Goal: Information Seeking & Learning: Learn about a topic

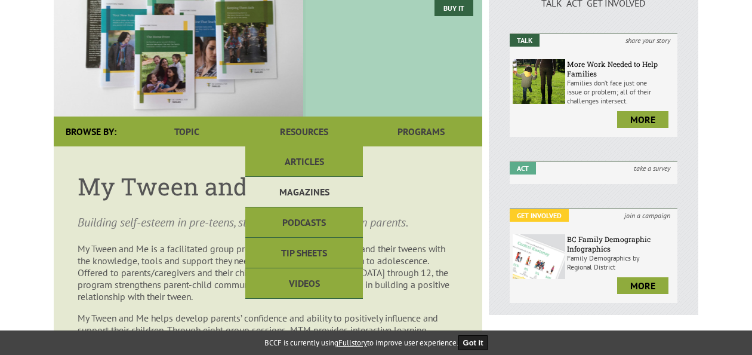
scroll to position [239, 0]
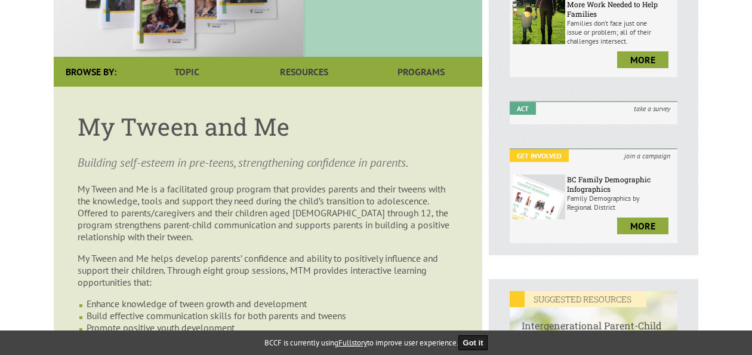
click at [467, 141] on article "My Tween and Me Building self-esteem in pre-teens, strengthening confidence in …" at bounding box center [268, 273] width 429 height 373
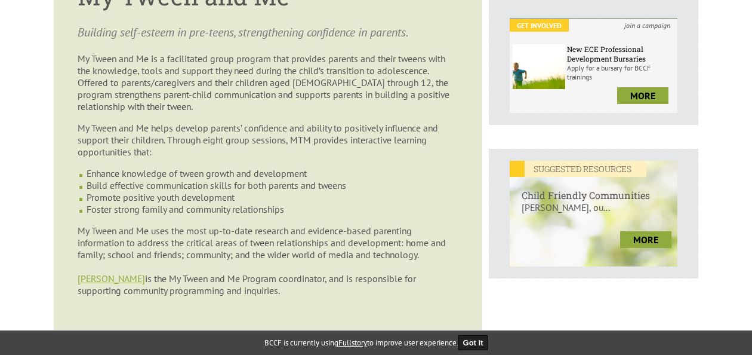
scroll to position [358, 0]
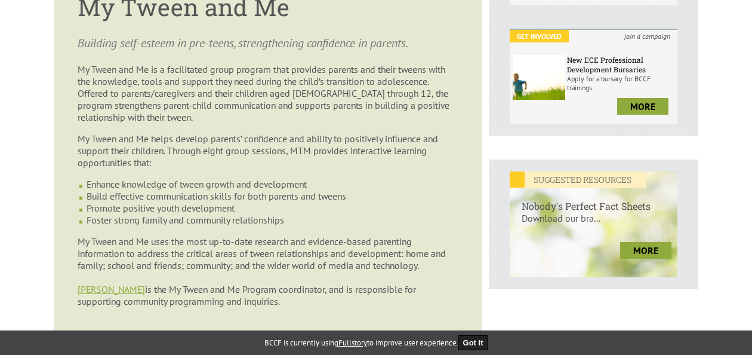
click at [97, 107] on p "My Tween and Me is a facilitated group program that provides parents and their …" at bounding box center [268, 93] width 381 height 60
click at [245, 100] on p "My Tween and Me is a facilitated group program that provides parents and their …" at bounding box center [268, 93] width 381 height 60
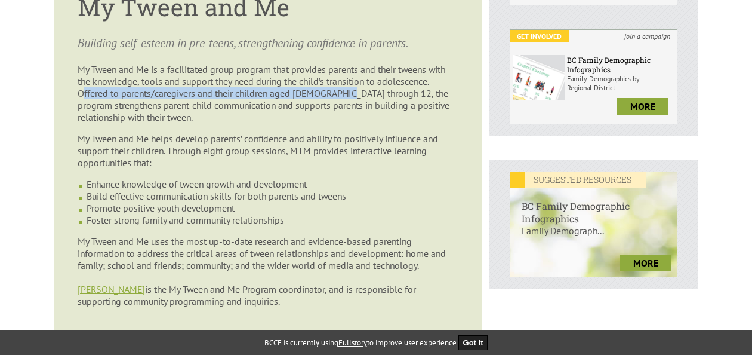
drag, startPoint x: 82, startPoint y: 93, endPoint x: 349, endPoint y: 96, distance: 266.9
click at [349, 96] on p "My Tween and Me is a facilitated group program that provides parents and their …" at bounding box center [268, 93] width 381 height 60
copy p "ffered to parents/caregivers and their children aged [DEMOGRAPHIC_DATA] through…"
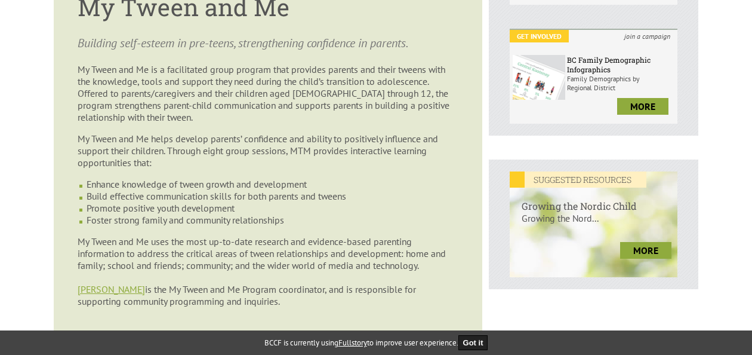
click at [257, 165] on p "My Tween and Me helps develop parents’ confidence and ability to positively inf…" at bounding box center [268, 151] width 381 height 36
click at [309, 222] on li "Foster strong family and community relationships" at bounding box center [273, 220] width 372 height 12
click at [303, 224] on li "Foster strong family and community relationships" at bounding box center [273, 220] width 372 height 12
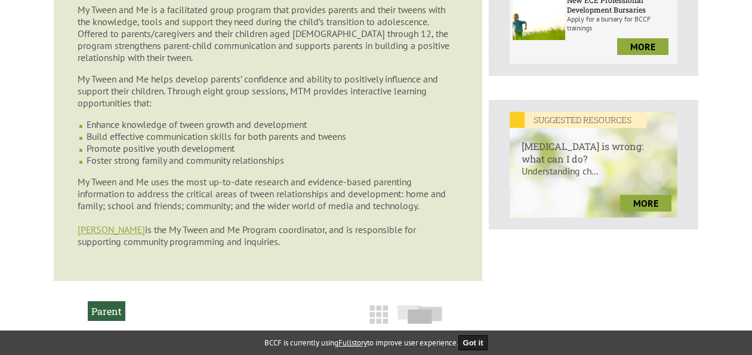
click at [118, 109] on p "My Tween and Me helps develop parents’ confidence and ability to positively inf…" at bounding box center [268, 91] width 381 height 36
click at [113, 74] on article "My Tween and Me Building self-esteem in pre-teens, strengthening confidence in …" at bounding box center [268, 93] width 429 height 373
click at [85, 84] on p "My Tween and Me helps develop parents’ confidence and ability to positively inf…" at bounding box center [268, 91] width 381 height 36
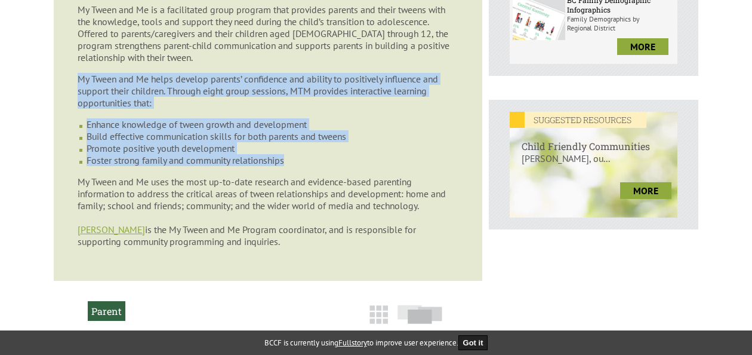
drag, startPoint x: 79, startPoint y: 81, endPoint x: 289, endPoint y: 167, distance: 227.1
click at [289, 167] on article "My Tween and Me Building self-esteem in pre-teens, strengthening confidence in …" at bounding box center [268, 93] width 429 height 373
copy article "My Tween and Me helps develop parents’ confidence and ability to positively inf…"
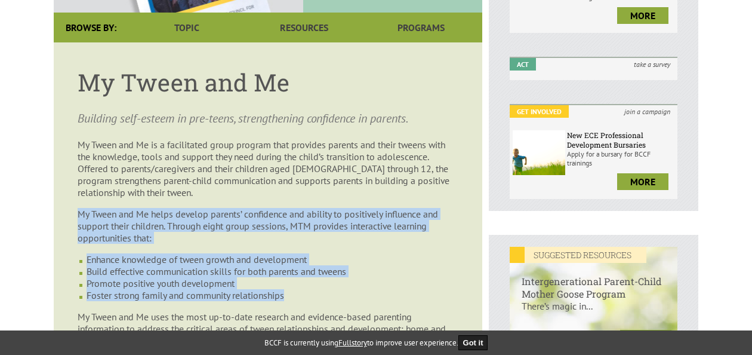
scroll to position [299, 0]
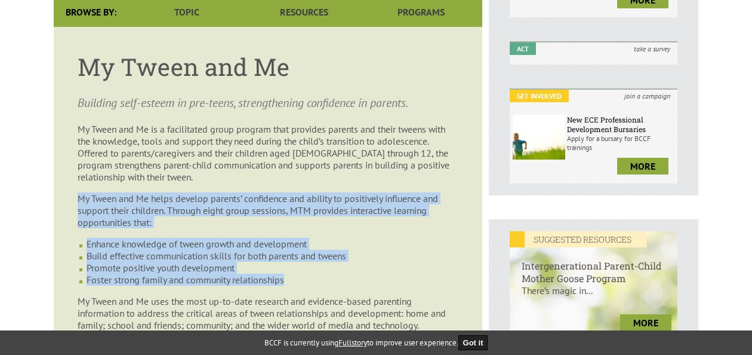
click at [330, 265] on li "Promote positive youth development" at bounding box center [273, 268] width 372 height 12
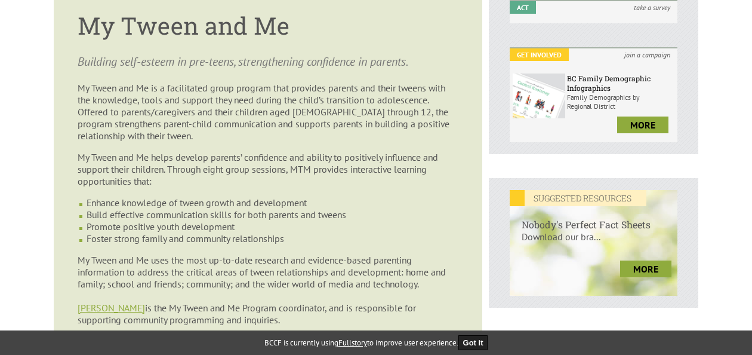
scroll to position [358, 0]
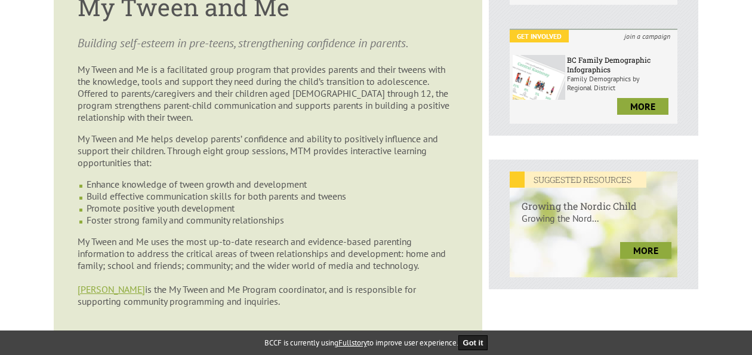
click at [167, 214] on li "Promote positive youth development" at bounding box center [273, 208] width 372 height 12
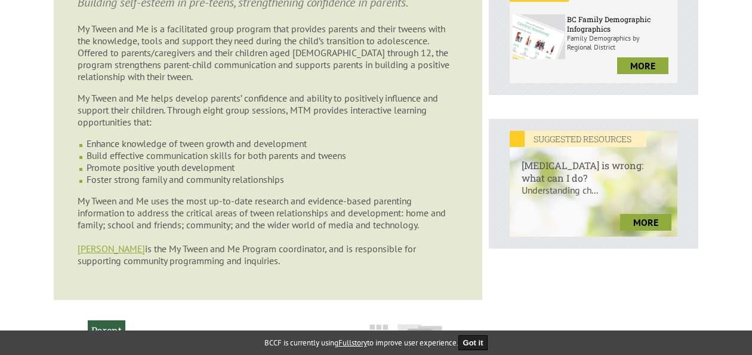
scroll to position [418, 0]
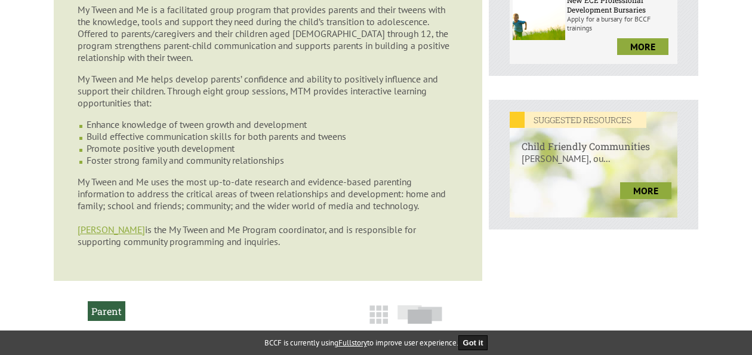
click at [185, 199] on p "My Tween and Me uses the most up-to-date research and evidence-based parenting …" at bounding box center [268, 212] width 381 height 72
click at [190, 202] on p "My Tween and Me uses the most up-to-date research and evidence-based parenting …" at bounding box center [268, 212] width 381 height 72
click at [429, 211] on p "My Tween and Me uses the most up-to-date research and evidence-based parenting …" at bounding box center [268, 212] width 381 height 72
click at [327, 205] on p "My Tween and Me uses the most up-to-date research and evidence-based parenting …" at bounding box center [268, 212] width 381 height 72
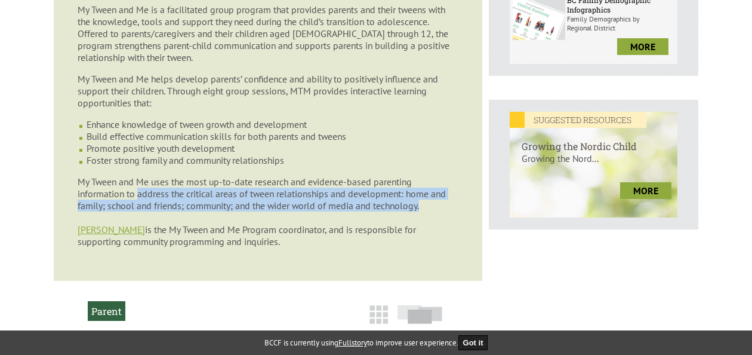
drag, startPoint x: 140, startPoint y: 198, endPoint x: 453, endPoint y: 208, distance: 313.0
click at [453, 208] on p "My Tween and Me uses the most up-to-date research and evidence-based parenting …" at bounding box center [268, 212] width 381 height 72
copy p "address the critical areas of tween relationships and development: home and fam…"
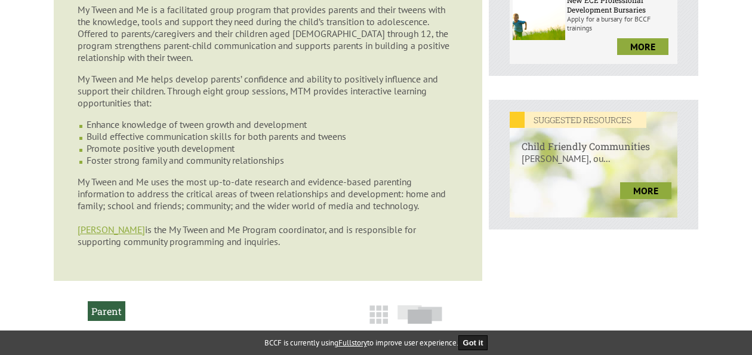
click at [334, 142] on li "Build effective communication skills for both parents and tweens" at bounding box center [273, 136] width 372 height 12
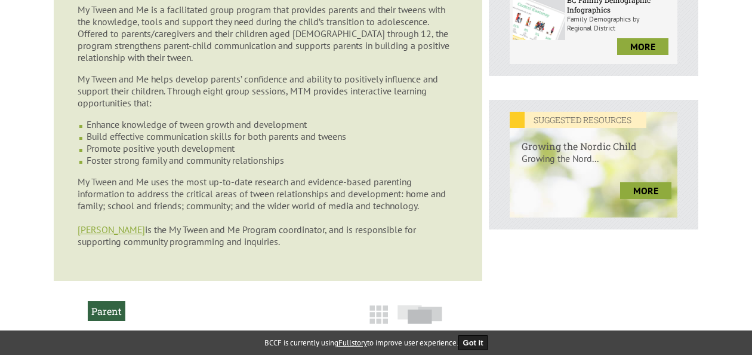
scroll to position [358, 0]
